Goal: Task Accomplishment & Management: Manage account settings

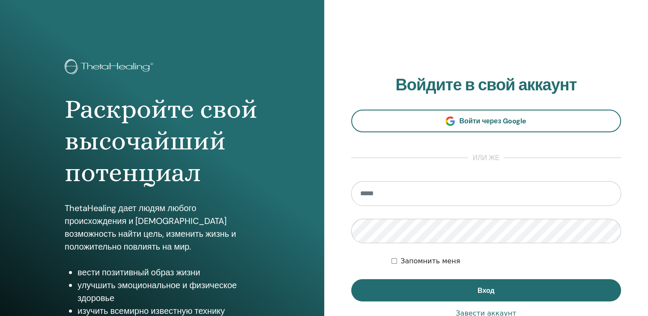
type input "**********"
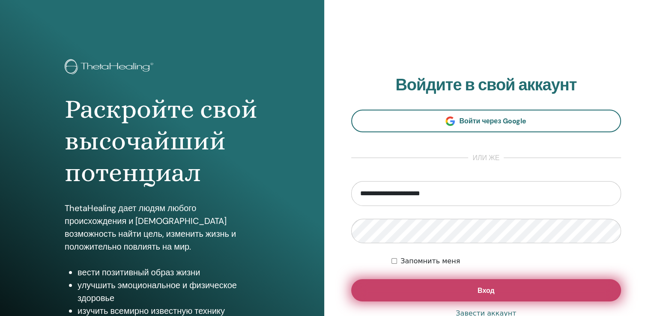
click at [464, 297] on button "Вход" at bounding box center [486, 290] width 270 height 22
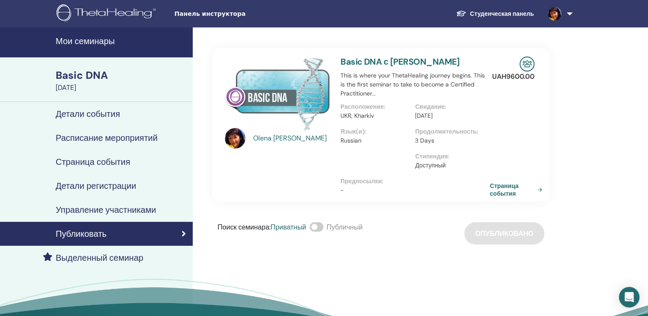
click at [322, 228] on span at bounding box center [317, 226] width 14 height 9
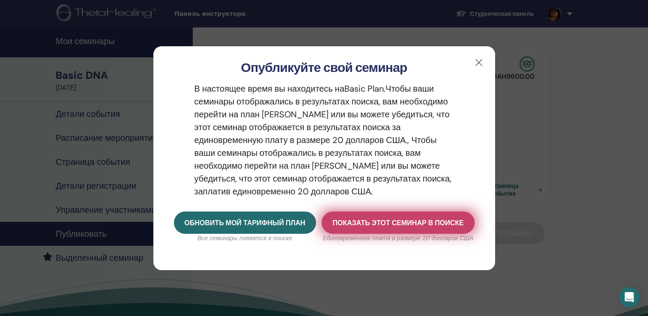
click at [415, 220] on span "Показать этот семинар в поиске" at bounding box center [397, 222] width 131 height 9
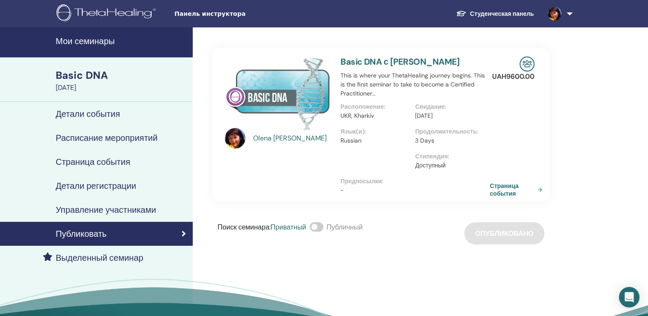
click at [215, 18] on span "Панель инструктора" at bounding box center [238, 13] width 128 height 9
click at [537, 189] on link "Страница события" at bounding box center [519, 189] width 56 height 15
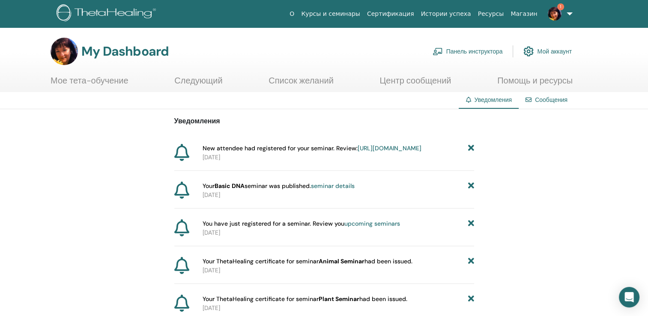
click at [317, 150] on span "New attendee had registered for your seminar. Review: [URL][DOMAIN_NAME]" at bounding box center [312, 148] width 219 height 9
click at [358, 152] on link "https://member.thetahealing.com/instructor/seminar/380163/attendees" at bounding box center [390, 148] width 64 height 8
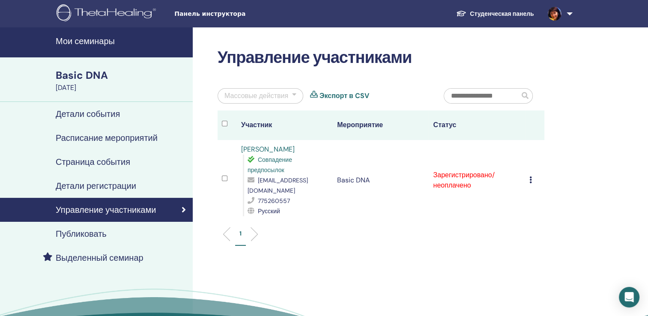
click at [532, 182] on div "Отменить регистрацию Не выполнять автоматическую сертификацию Отметить как опла…" at bounding box center [534, 180] width 11 height 10
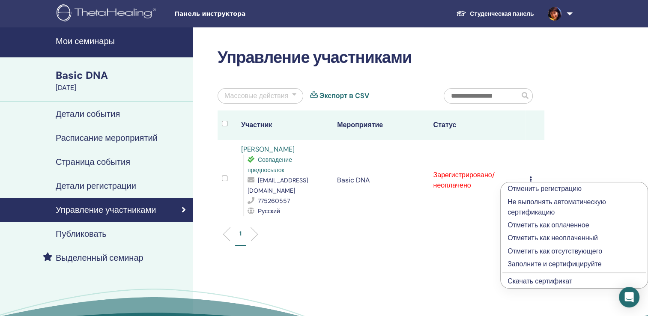
click at [526, 225] on p "Отметить как оплаченное" at bounding box center [573, 225] width 133 height 10
